Goal: Browse casually: Explore the website without a specific task or goal

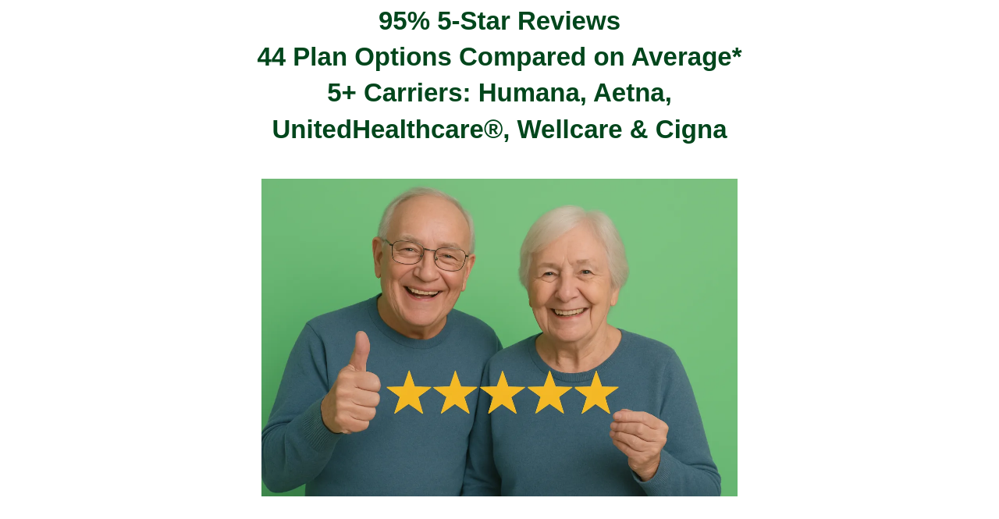
scroll to position [587, 0]
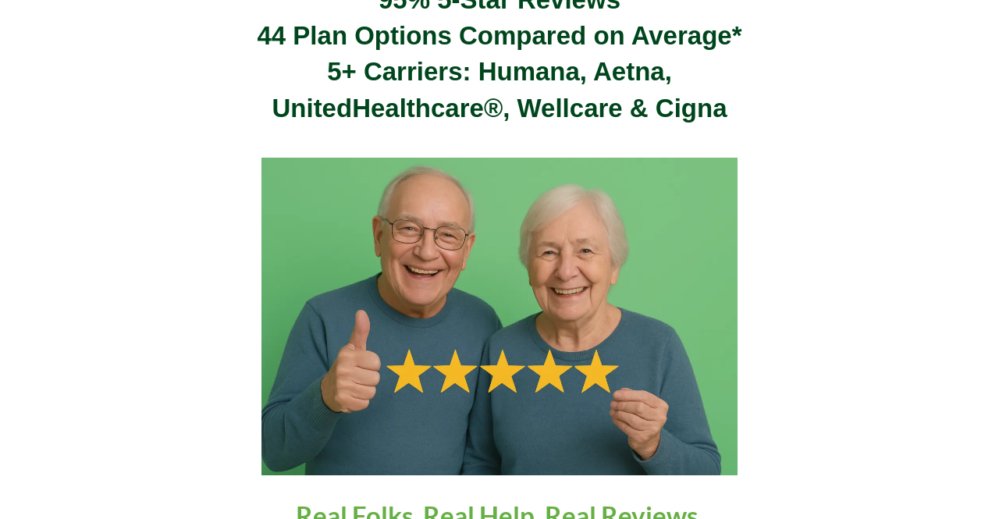
click at [500, 244] on img at bounding box center [500, 317] width 477 height 318
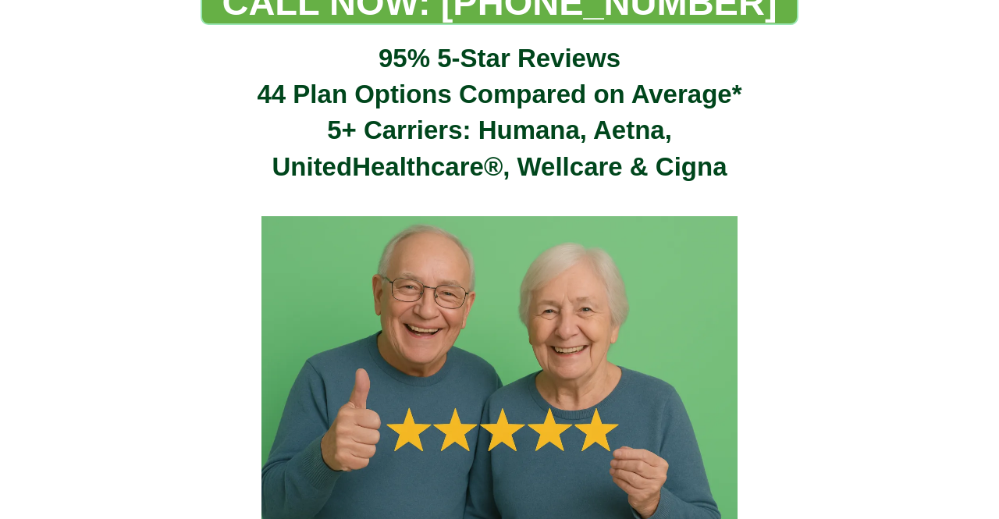
scroll to position [591, 0]
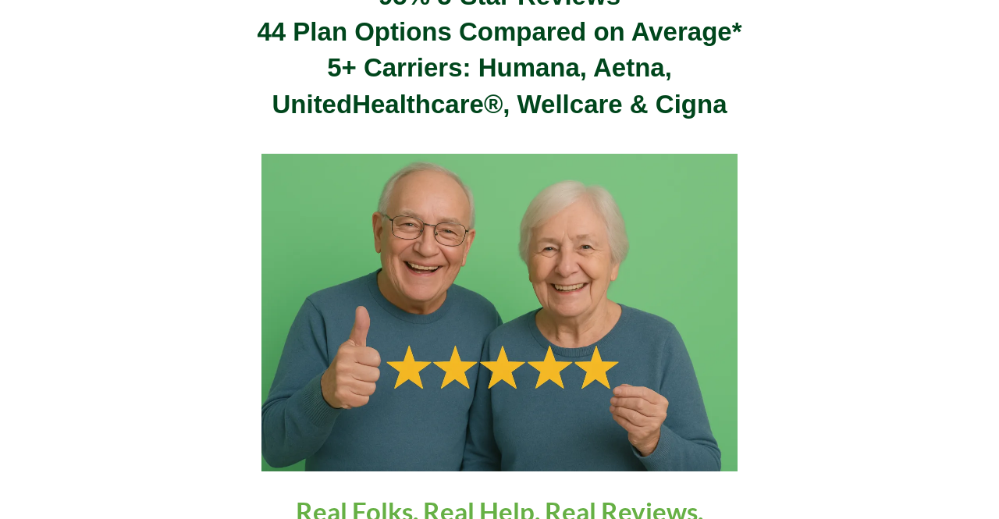
click at [500, 244] on img at bounding box center [500, 313] width 477 height 318
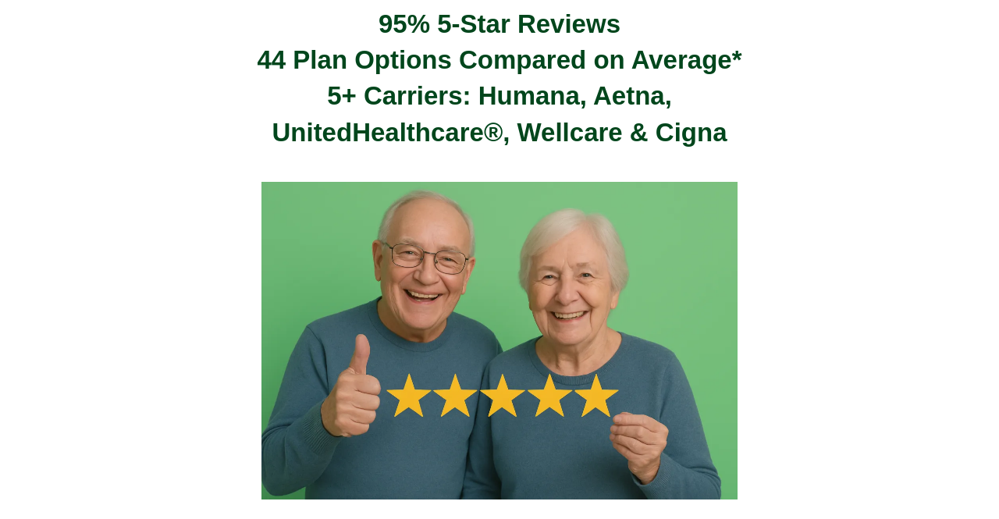
scroll to position [575, 0]
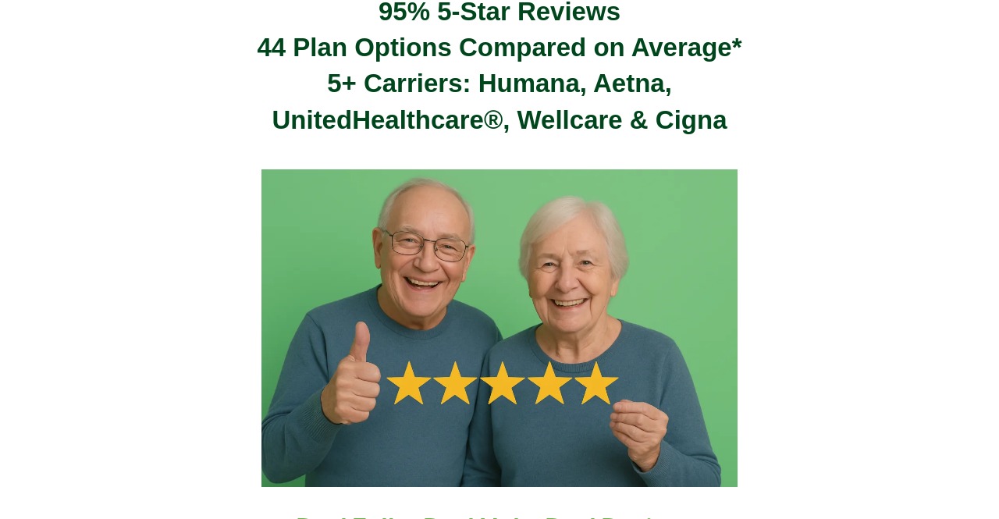
click at [500, 244] on img at bounding box center [500, 328] width 477 height 318
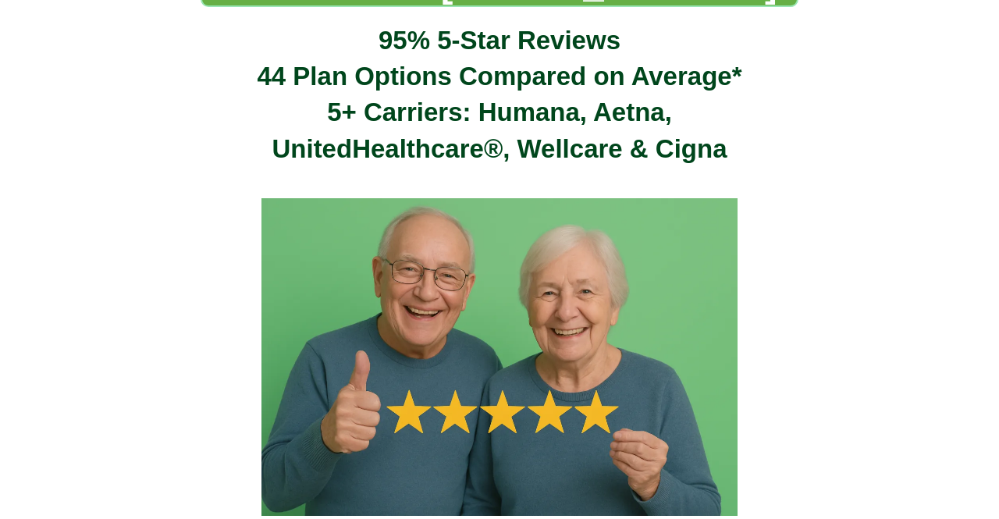
scroll to position [582, 0]
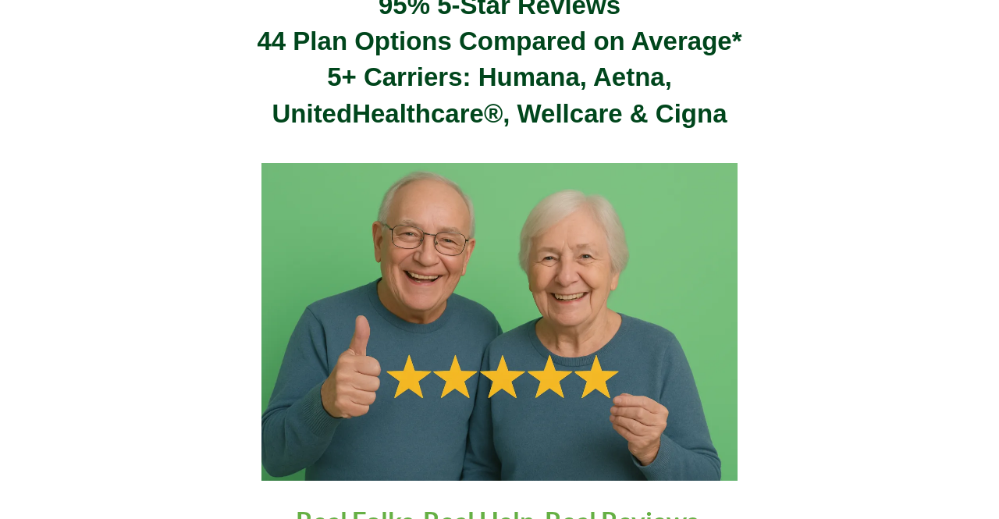
click at [500, 244] on img at bounding box center [500, 322] width 477 height 318
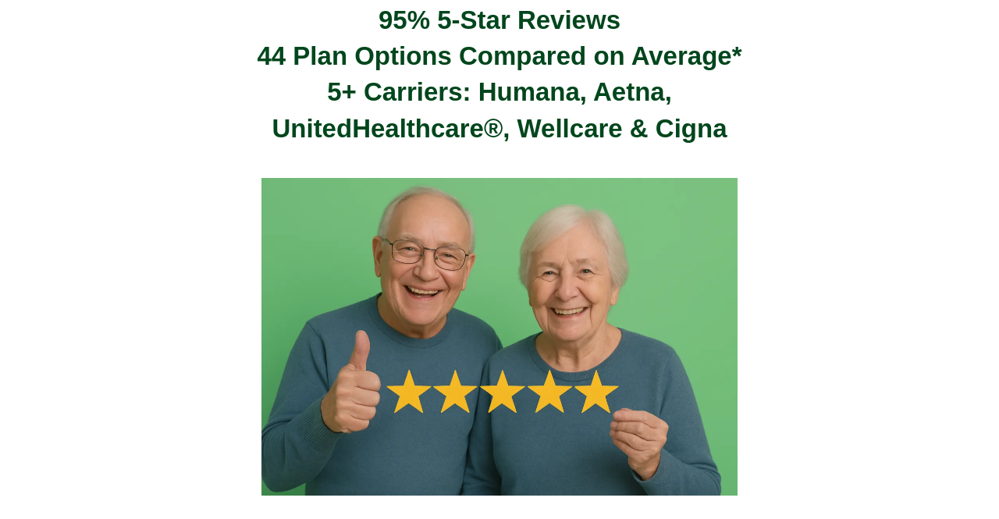
scroll to position [593, 0]
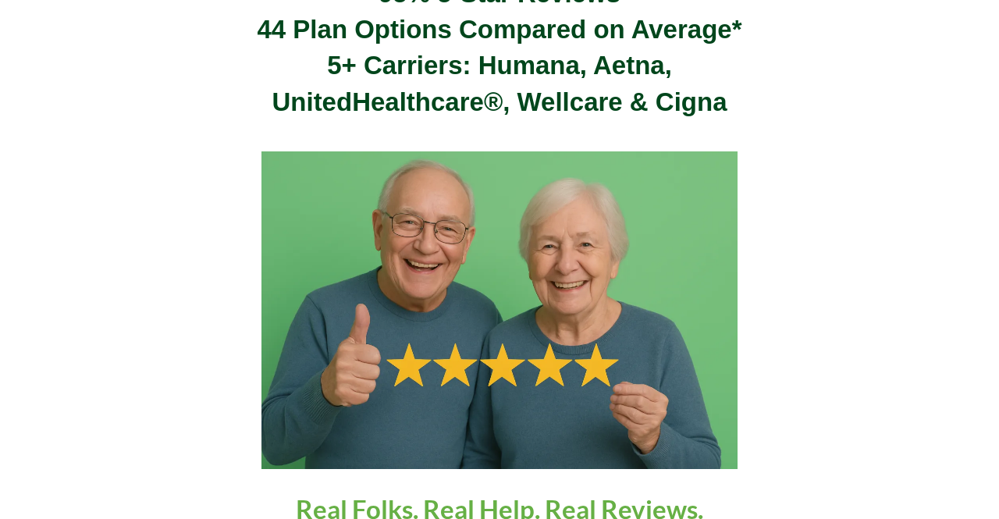
click at [500, 244] on img at bounding box center [500, 310] width 477 height 318
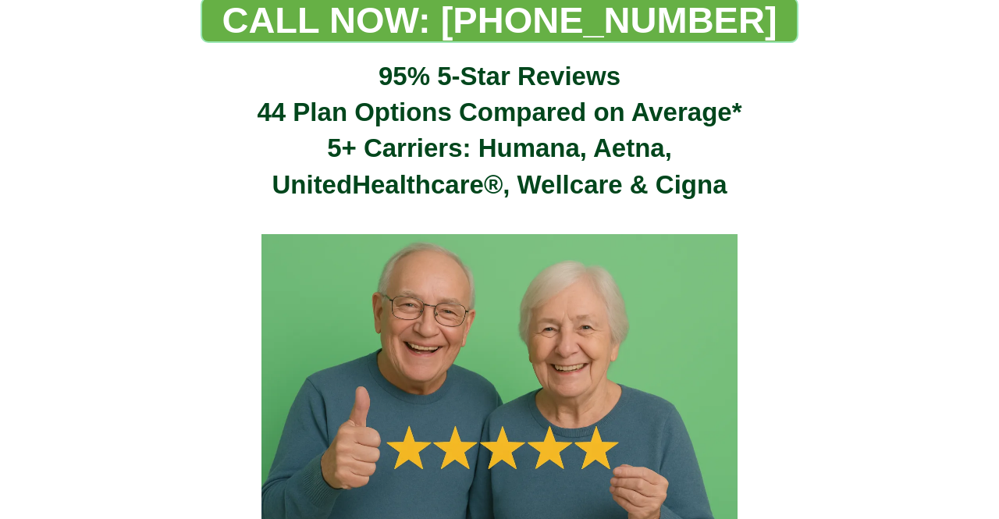
scroll to position [591, 0]
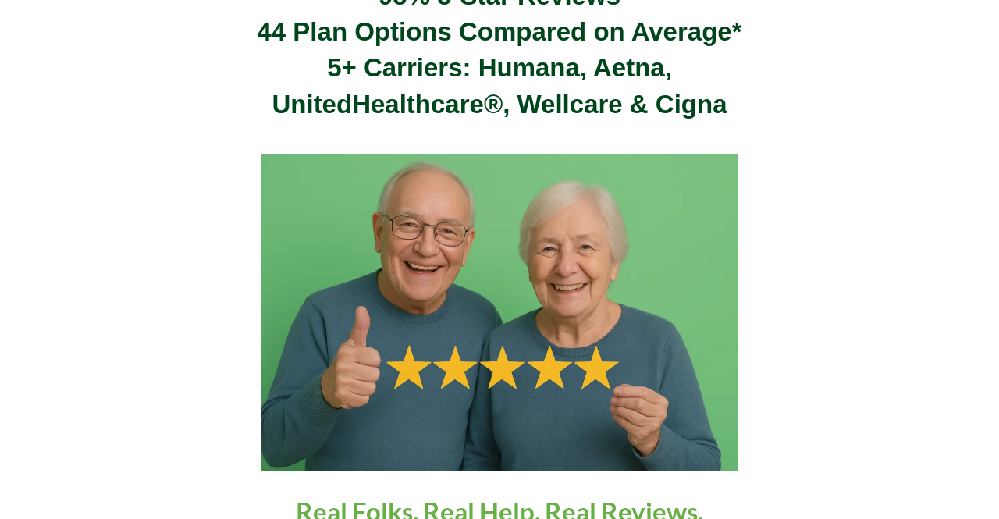
click at [500, 244] on img at bounding box center [500, 313] width 477 height 318
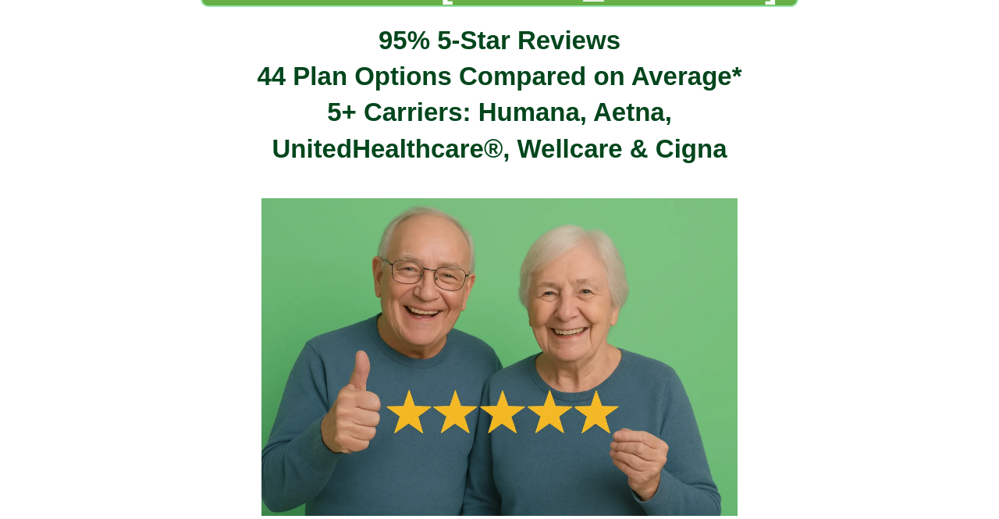
scroll to position [573, 0]
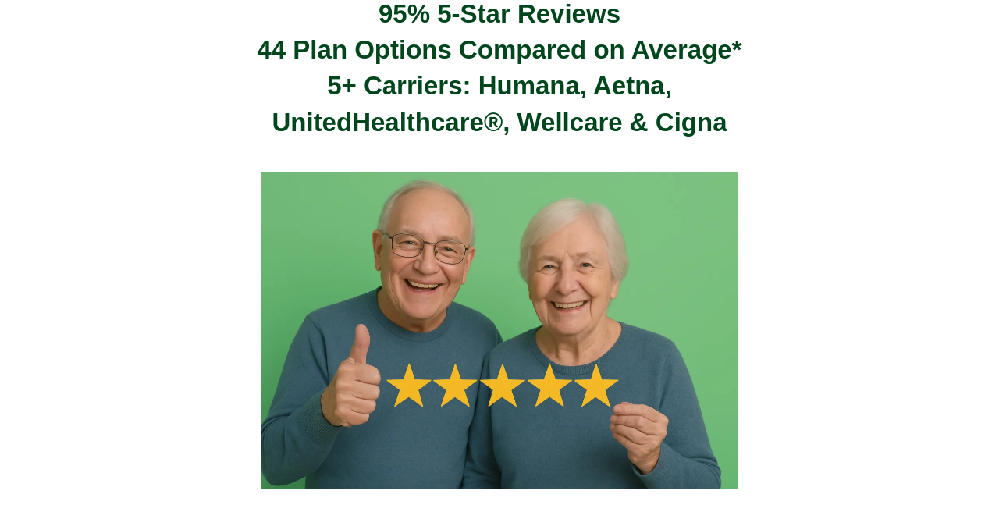
click at [500, 244] on img at bounding box center [500, 331] width 477 height 318
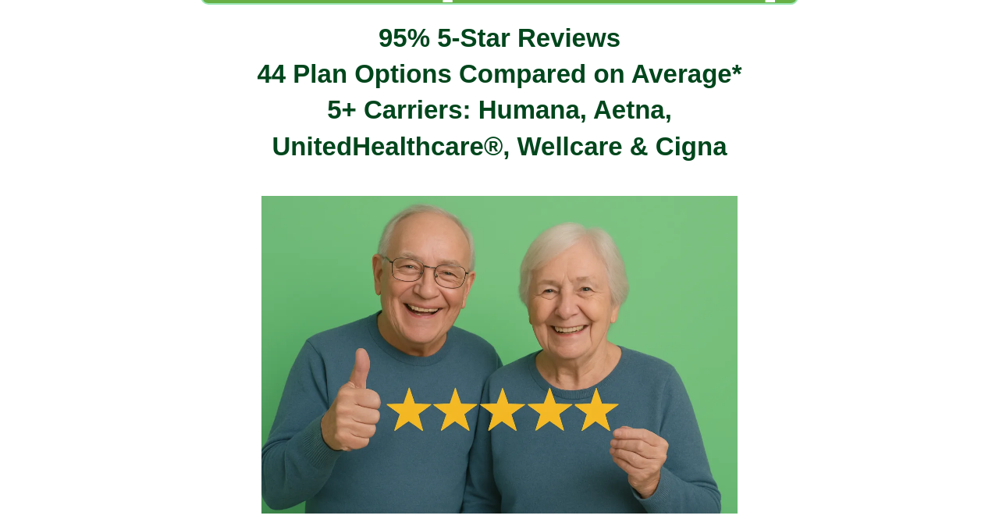
scroll to position [585, 0]
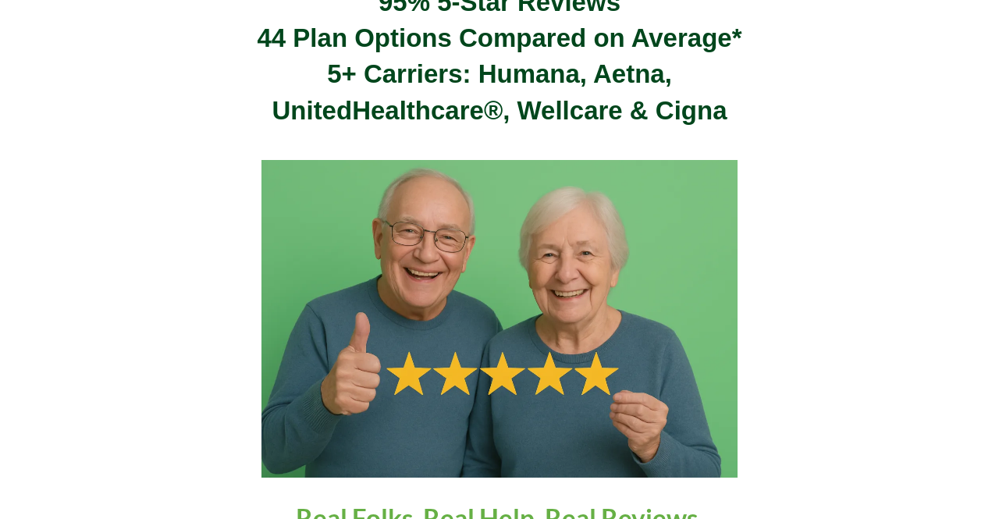
click at [500, 244] on img at bounding box center [500, 319] width 477 height 318
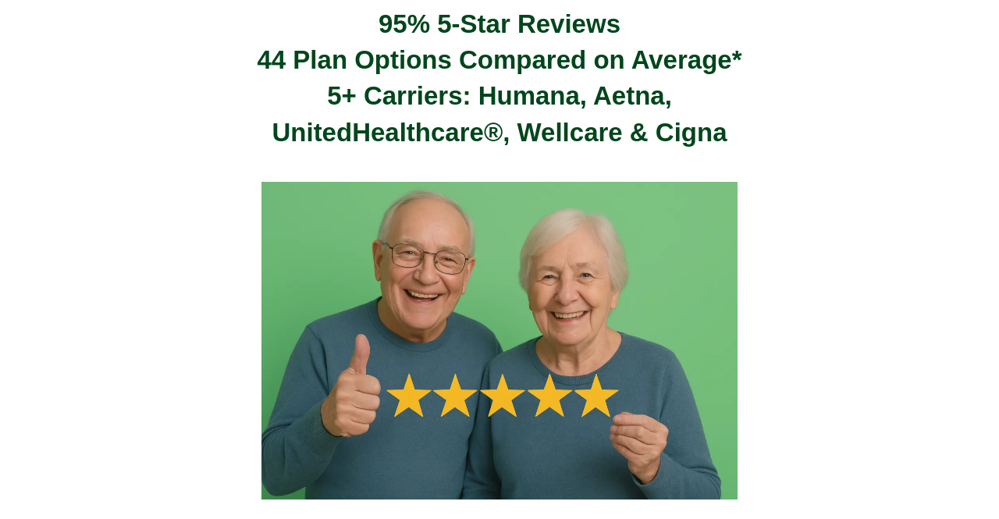
scroll to position [578, 0]
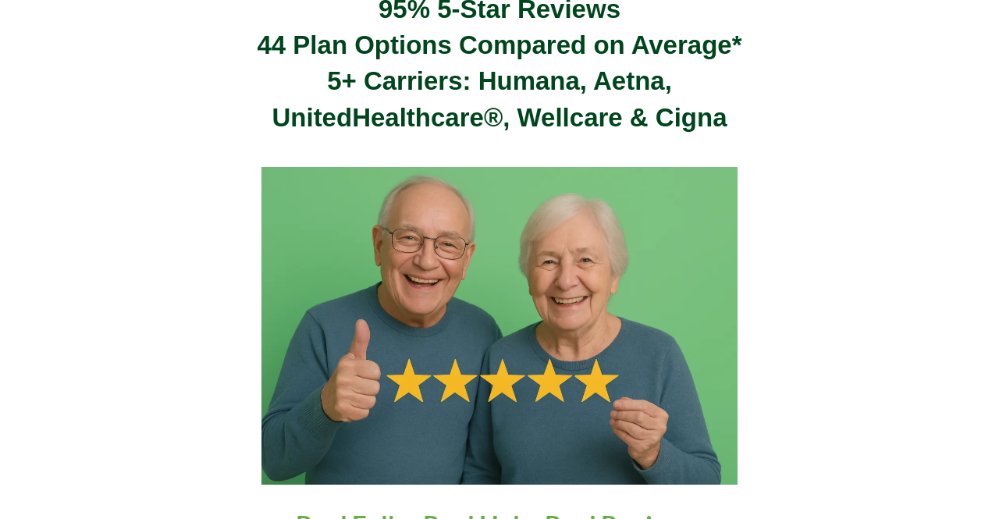
click at [500, 244] on img at bounding box center [500, 326] width 477 height 318
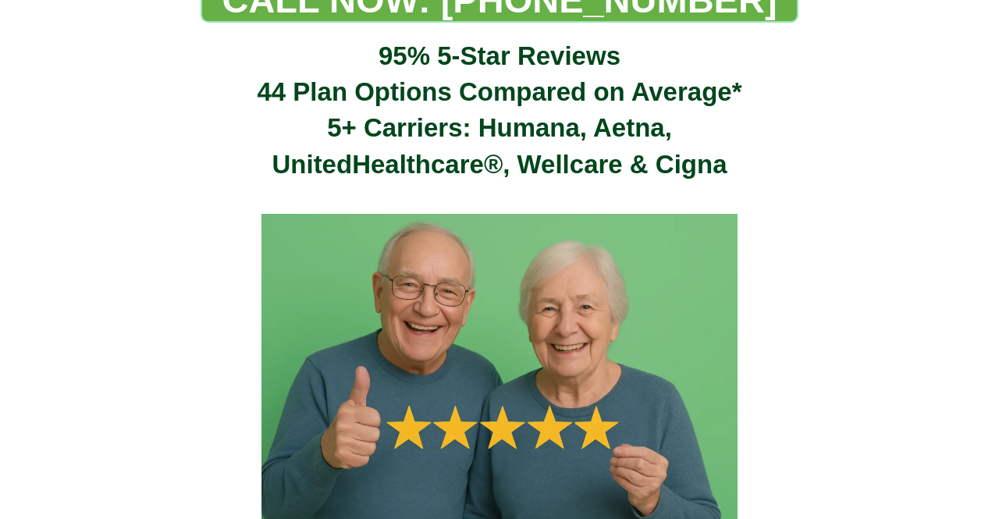
scroll to position [593, 0]
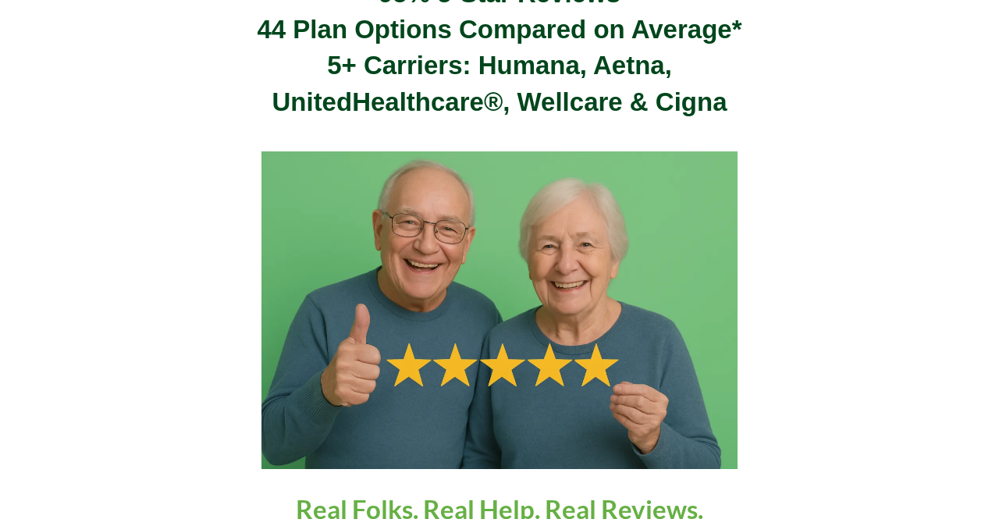
click at [500, 244] on img at bounding box center [500, 310] width 477 height 318
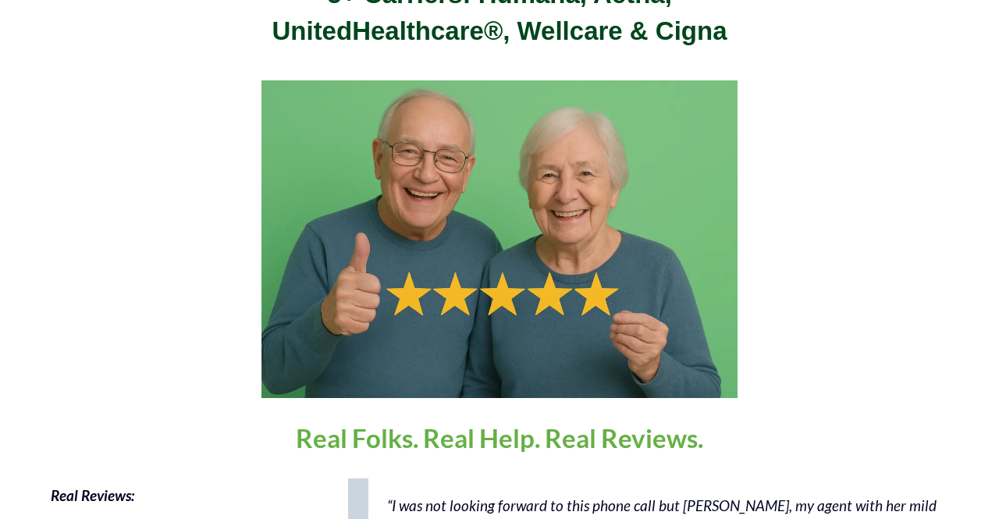
scroll to position [668, 0]
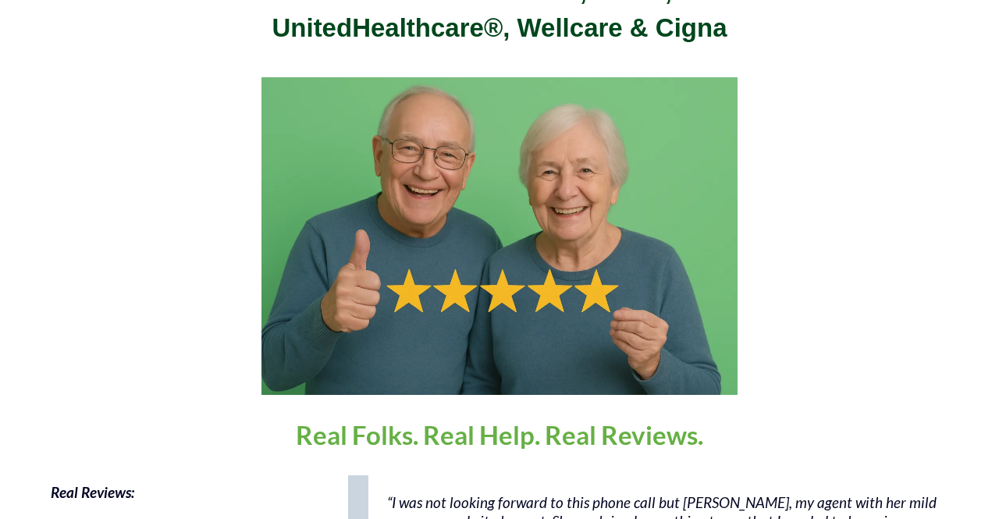
click at [500, 244] on img at bounding box center [500, 236] width 477 height 318
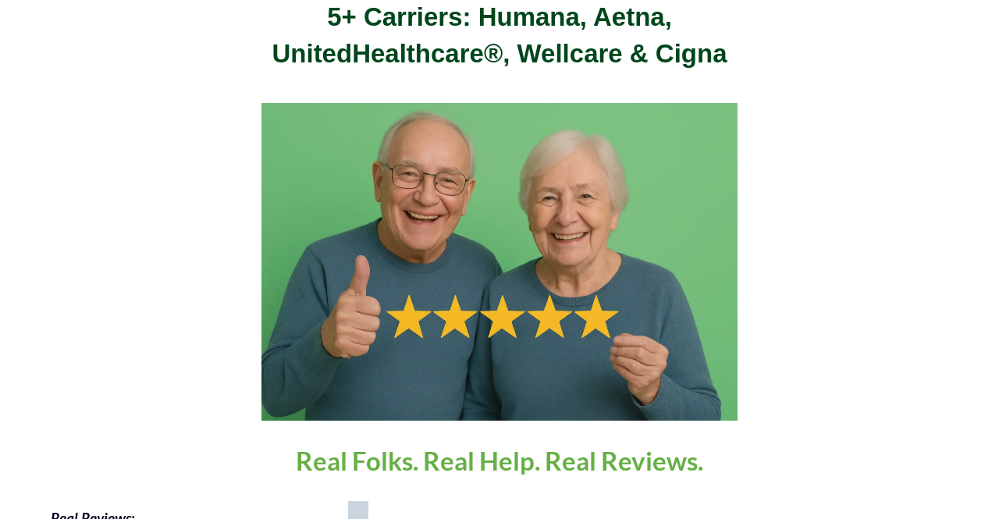
scroll to position [661, 0]
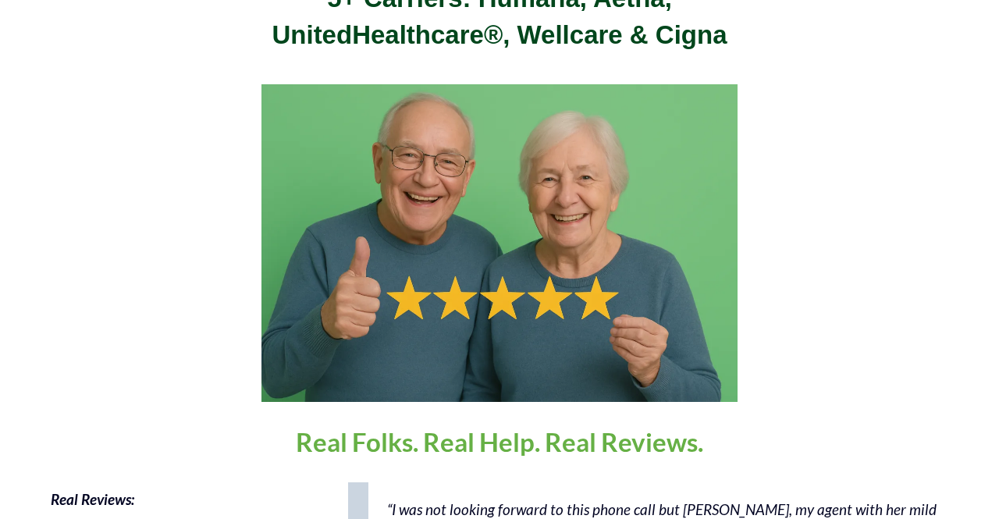
click at [500, 244] on img at bounding box center [500, 243] width 477 height 318
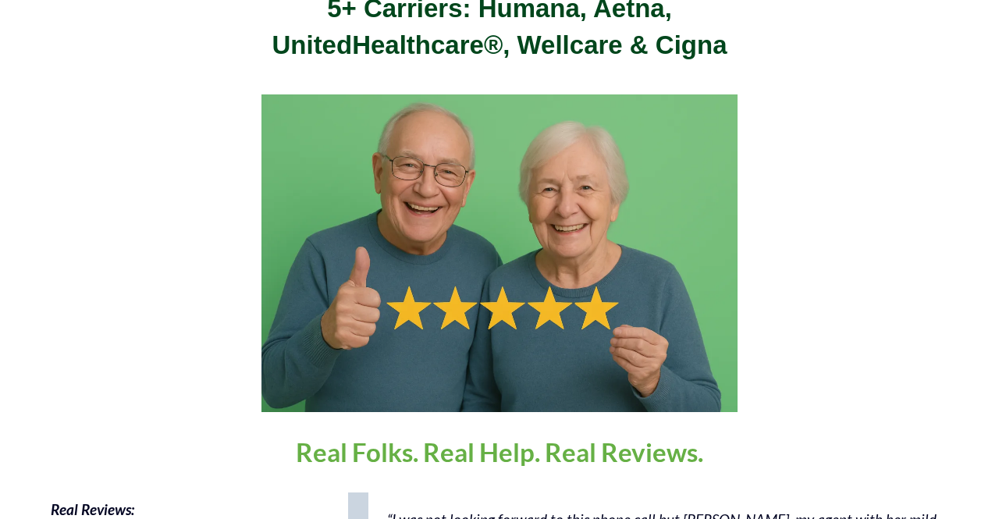
scroll to position [663, 0]
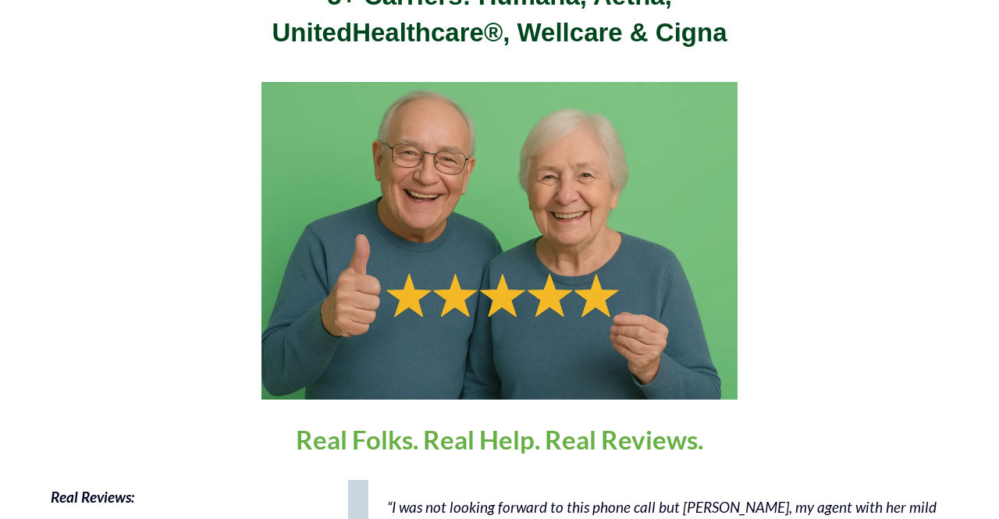
click at [500, 244] on img at bounding box center [500, 241] width 477 height 318
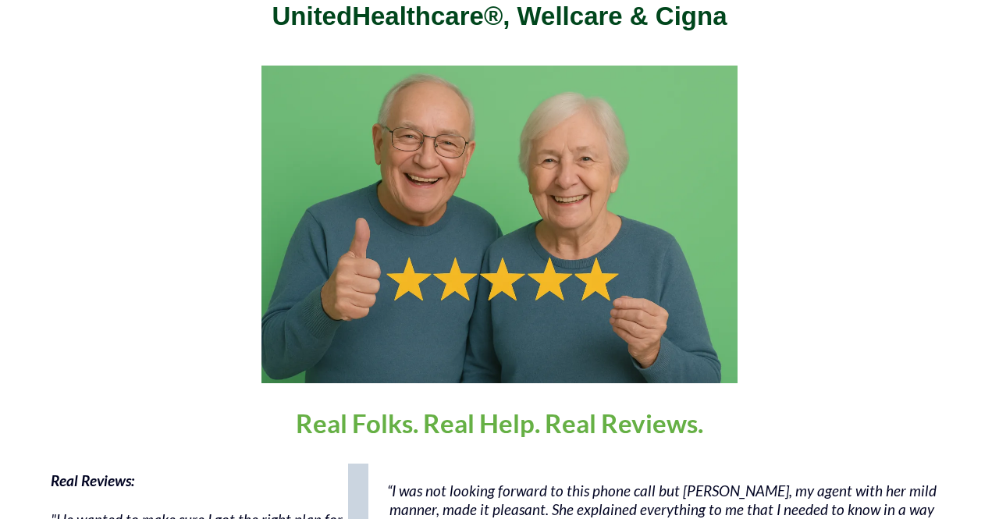
scroll to position [681, 0]
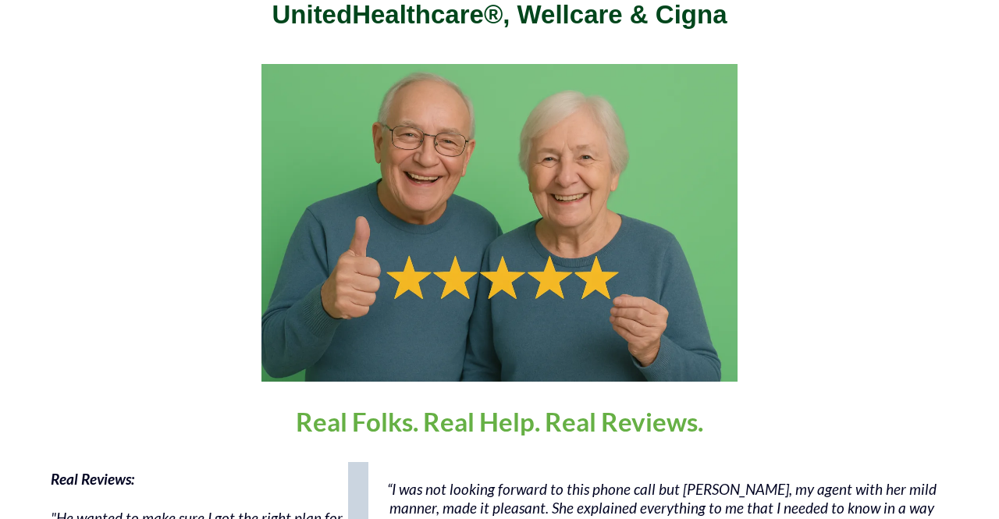
click at [500, 244] on img at bounding box center [500, 223] width 477 height 318
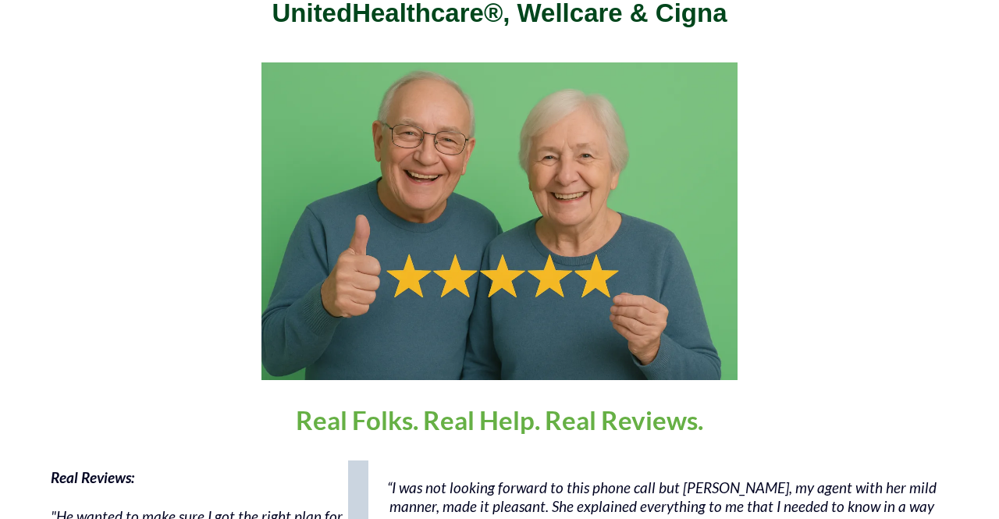
click at [500, 244] on img at bounding box center [500, 221] width 477 height 318
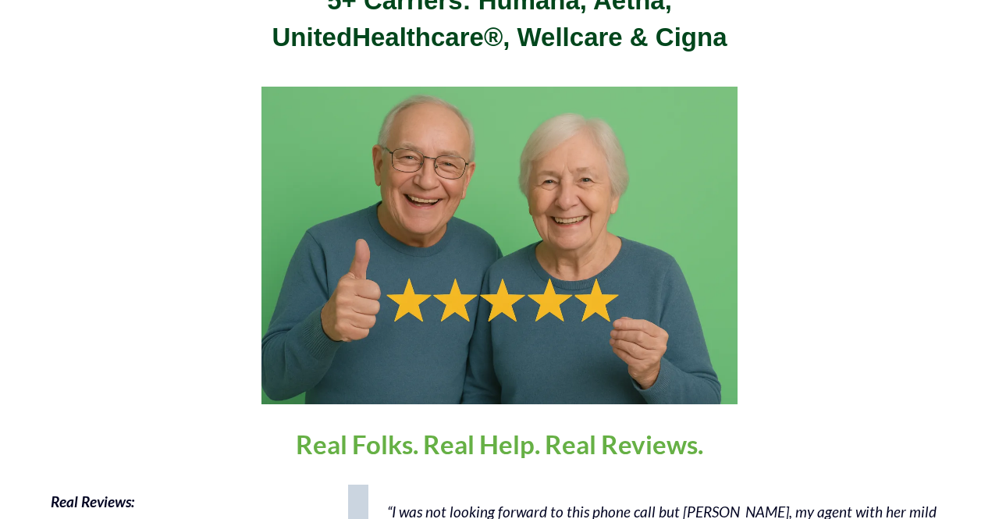
scroll to position [671, 0]
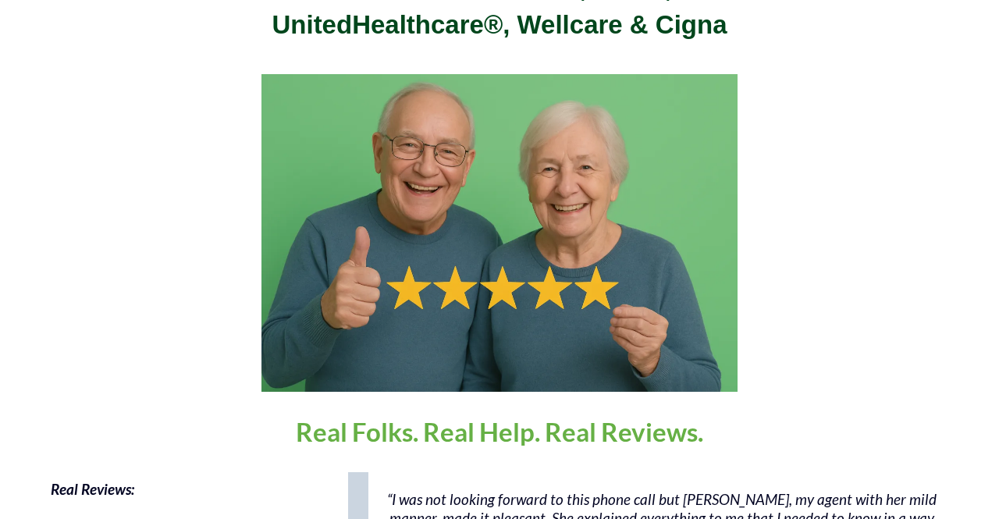
click at [500, 244] on img at bounding box center [500, 233] width 477 height 318
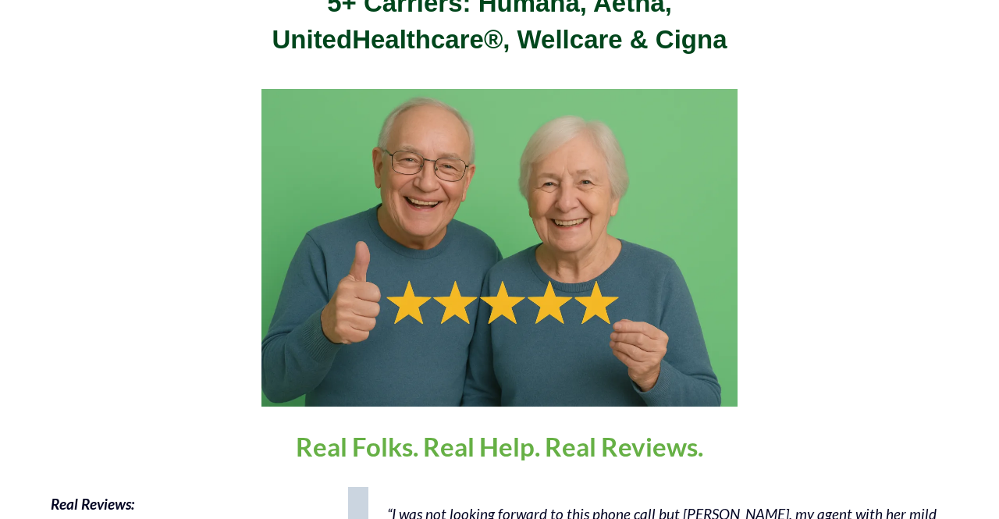
scroll to position [669, 0]
